Goal: Transaction & Acquisition: Register for event/course

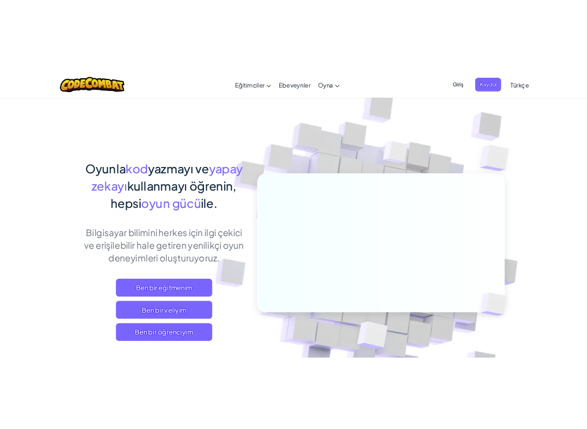
scroll to position [229, 0]
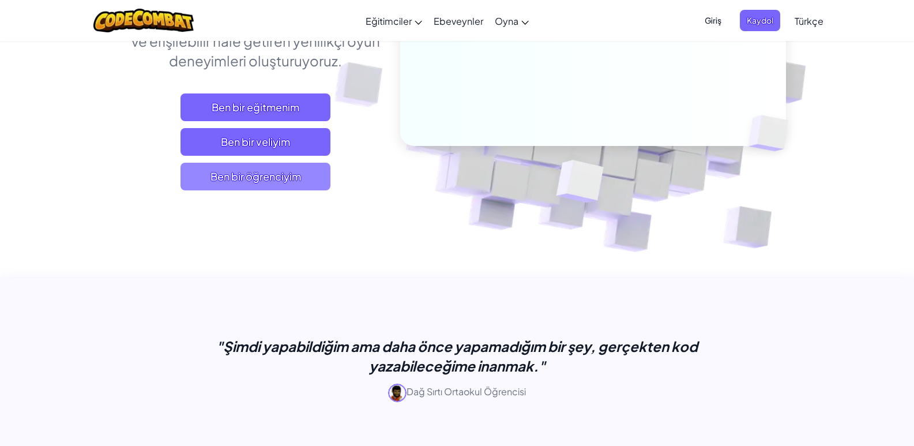
click at [276, 187] on span "Ben bir öğrenciyim" at bounding box center [255, 177] width 150 height 28
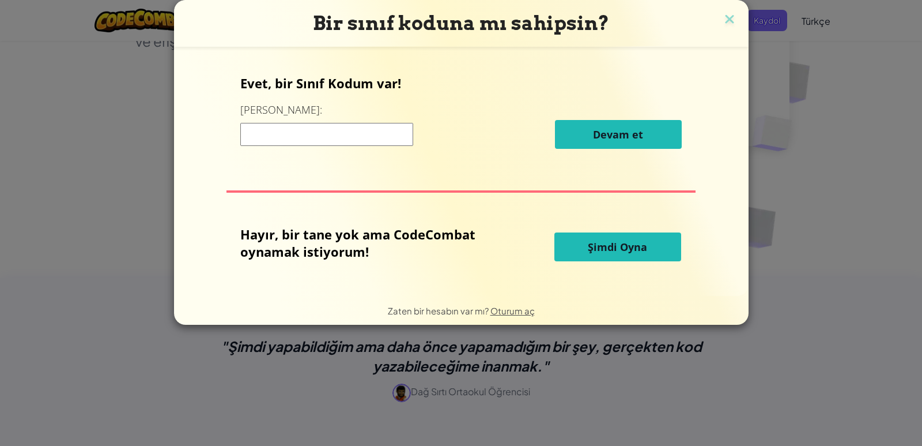
drag, startPoint x: 333, startPoint y: 128, endPoint x: 339, endPoint y: 128, distance: 6.3
click at [333, 128] on input at bounding box center [326, 134] width 173 height 23
click at [339, 128] on input at bounding box center [326, 134] width 173 height 23
type input "SharpCookCake"
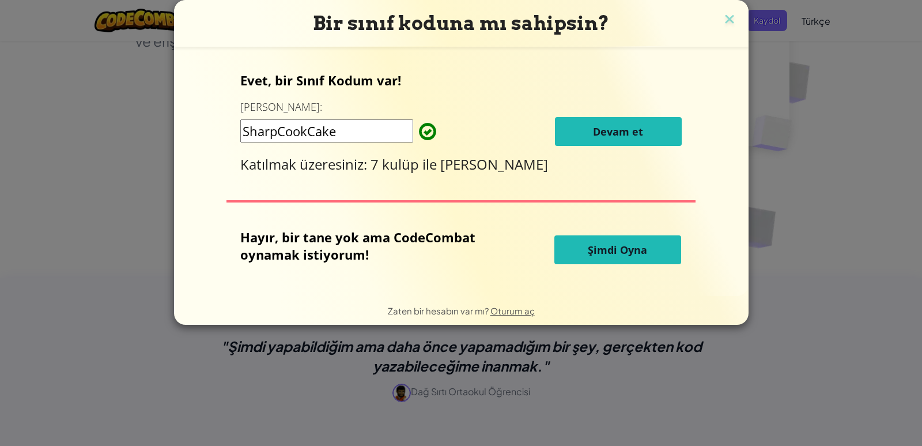
click at [618, 130] on span "Devam et" at bounding box center [618, 132] width 50 height 14
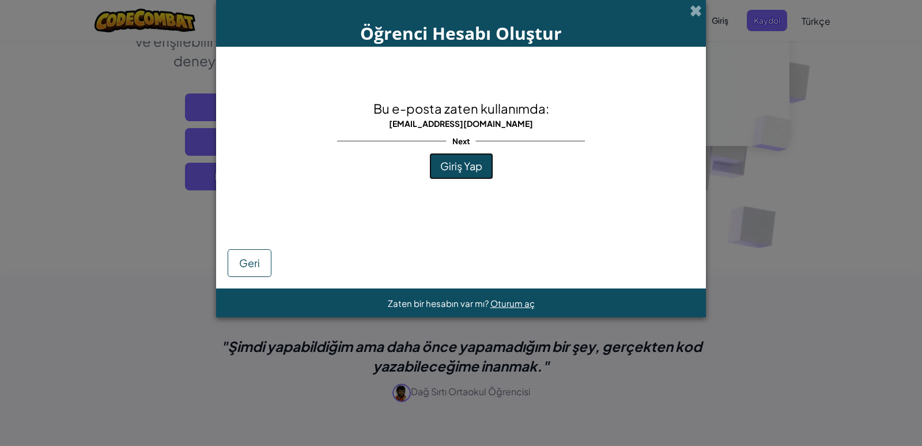
click at [444, 164] on span "Giriş Yap" at bounding box center [461, 165] width 42 height 13
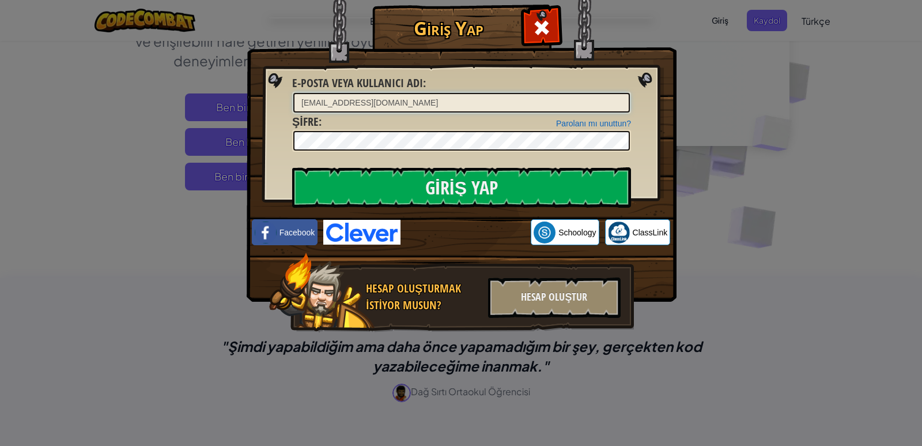
type input "[EMAIL_ADDRESS][DOMAIN_NAME]"
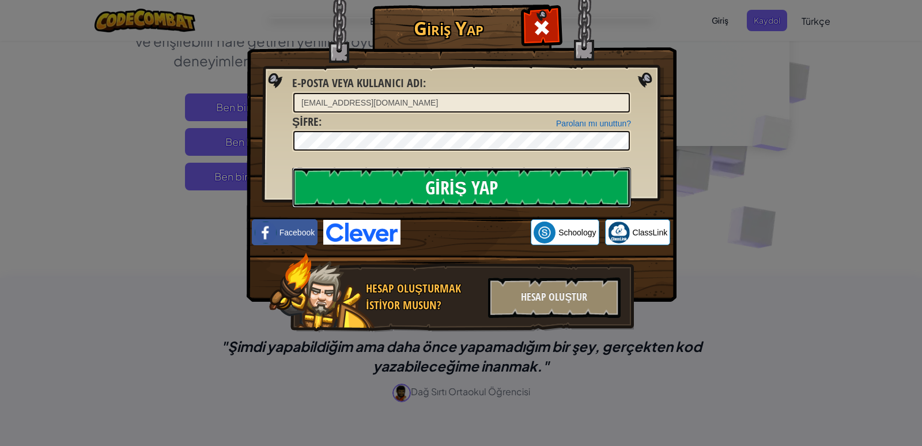
click at [504, 172] on input "Giriş Yap" at bounding box center [461, 187] width 339 height 40
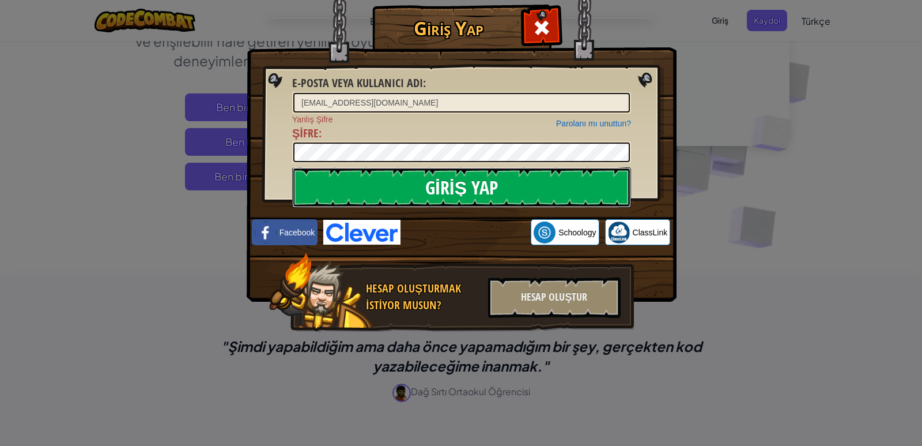
click at [439, 180] on input "Giriş Yap" at bounding box center [461, 187] width 339 height 40
click at [454, 193] on input "Giriş Yap" at bounding box center [461, 187] width 339 height 40
click at [497, 193] on input "Giriş Yap" at bounding box center [461, 187] width 339 height 40
click at [492, 188] on input "Giriş Yap" at bounding box center [461, 187] width 339 height 40
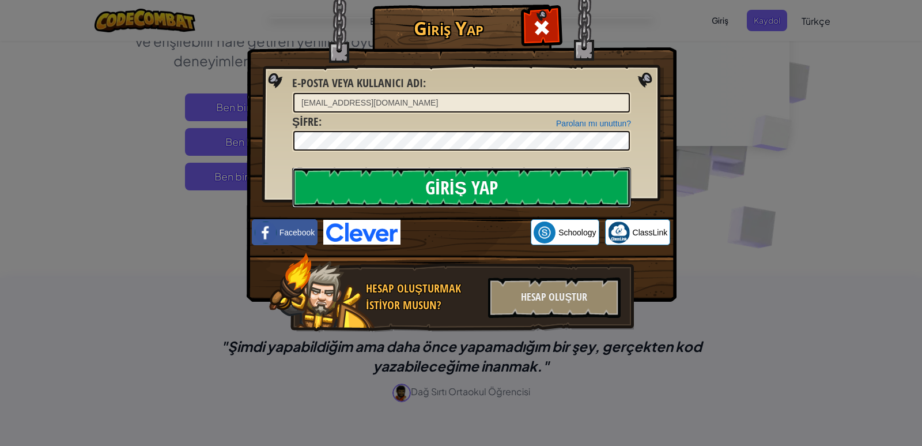
click at [492, 188] on input "Giriş Yap" at bounding box center [461, 187] width 339 height 40
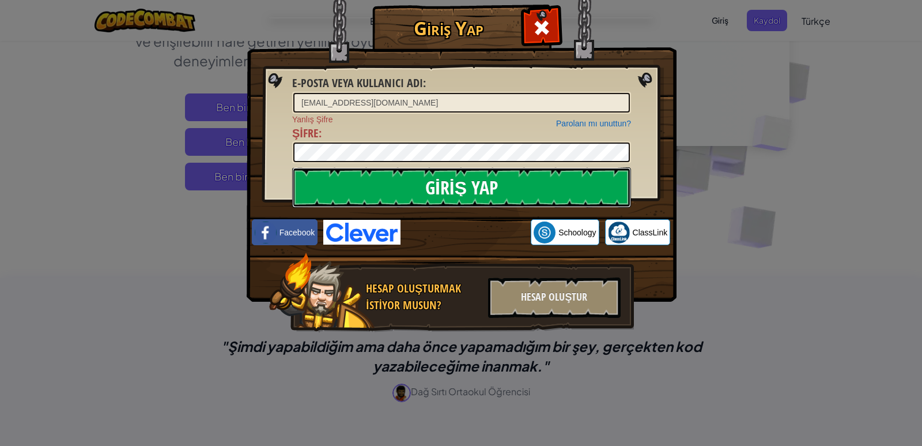
click at [492, 188] on input "Giriş Yap" at bounding box center [461, 187] width 339 height 40
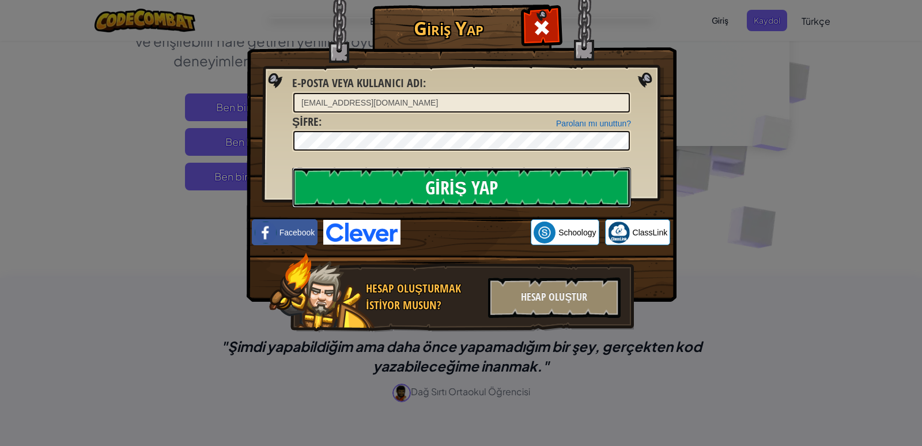
click at [492, 188] on input "Giriş Yap" at bounding box center [461, 187] width 339 height 40
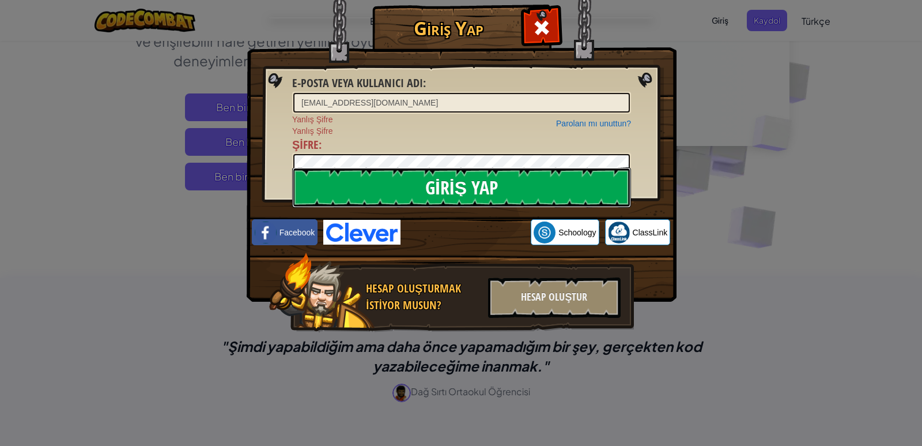
click at [405, 175] on input "Giriş Yap" at bounding box center [461, 187] width 339 height 40
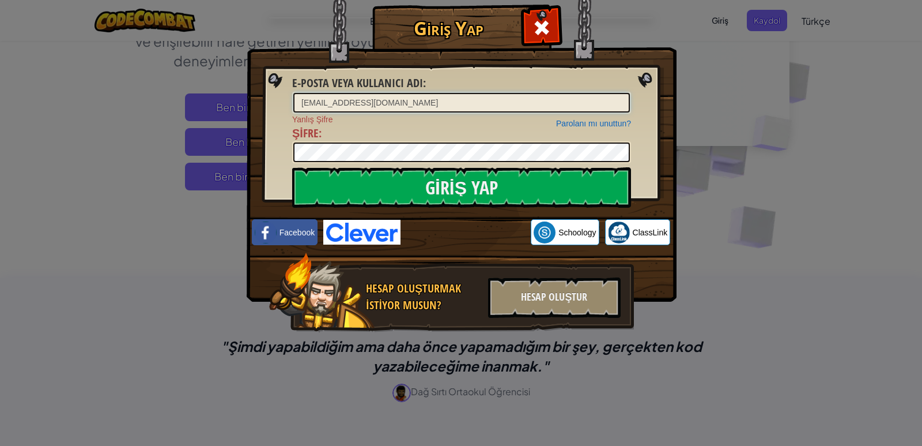
click at [451, 102] on input "[EMAIL_ADDRESS][DOMAIN_NAME]" at bounding box center [461, 103] width 337 height 20
click at [552, 24] on div at bounding box center [541, 26] width 36 height 36
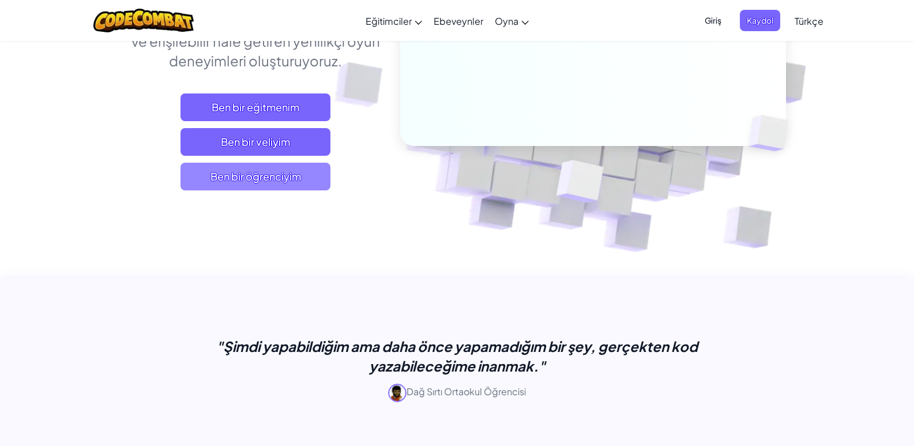
click at [269, 171] on span "Ben bir öğrenciyim" at bounding box center [255, 177] width 150 height 28
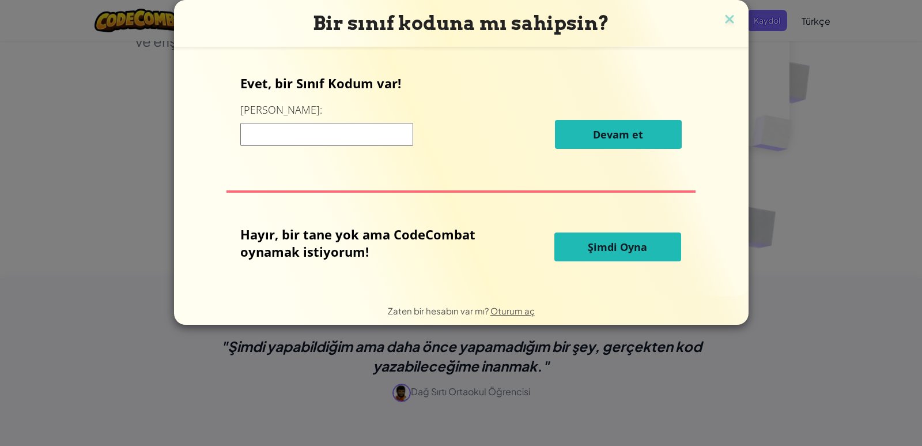
click at [715, 20] on h3 "Bir sınıf koduna mı sahipsin?" at bounding box center [461, 24] width 557 height 24
drag, startPoint x: 730, startPoint y: 28, endPoint x: 738, endPoint y: 16, distance: 14.1
click at [730, 27] on img at bounding box center [729, 20] width 15 height 17
